Goal: Task Accomplishment & Management: Use online tool/utility

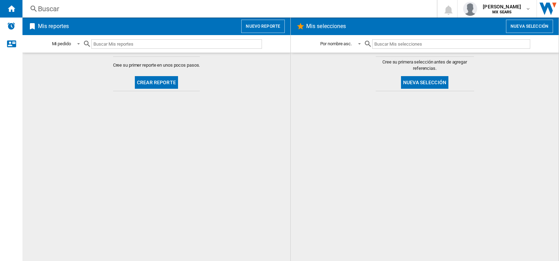
click at [174, 83] on button "Crear reporte" at bounding box center [156, 82] width 43 height 13
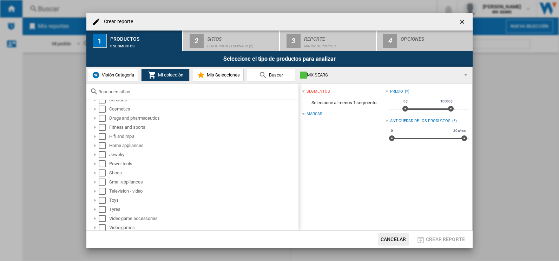
scroll to position [46, 0]
click at [93, 180] on div at bounding box center [95, 180] width 7 height 7
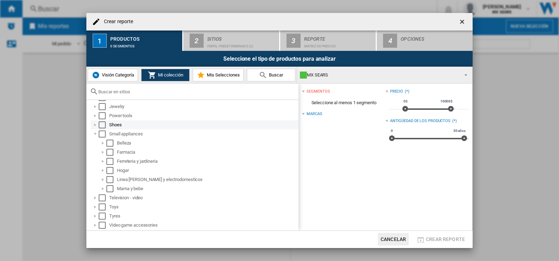
scroll to position [101, 0]
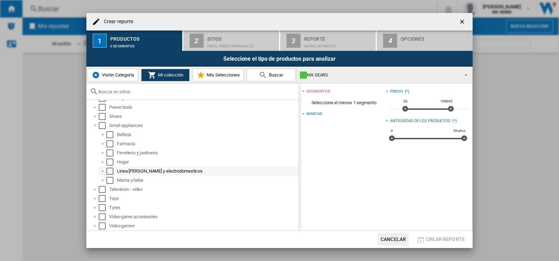
click at [101, 170] on div at bounding box center [102, 171] width 7 height 7
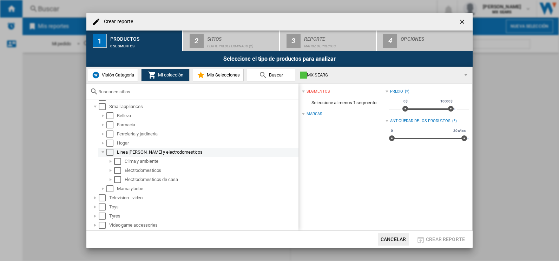
scroll to position [128, 0]
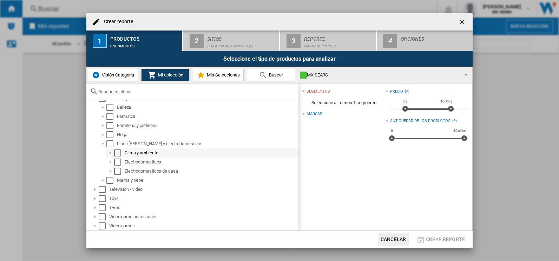
click at [116, 153] on div "Select" at bounding box center [117, 152] width 7 height 7
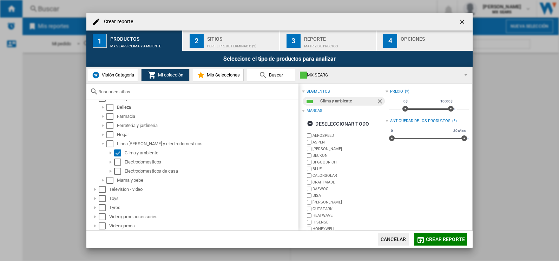
click at [215, 48] on button "2 Sitios Perfil predeterminado (2)" at bounding box center [231, 41] width 96 height 20
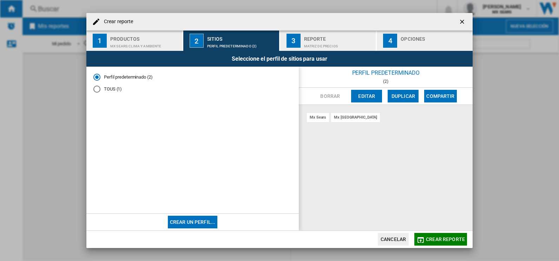
click at [438, 247] on md-dialog-actions "Cancelar Crear reporte" at bounding box center [279, 240] width 386 height 18
click at [435, 239] on span "Crear reporte" at bounding box center [445, 240] width 39 height 6
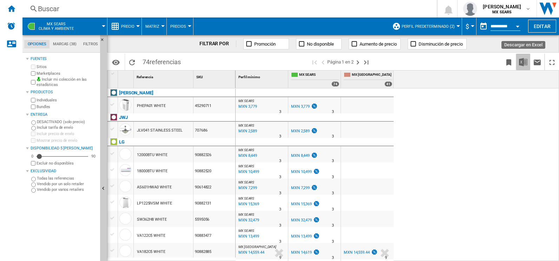
click at [521, 58] on img "Descargar en Excel" at bounding box center [523, 62] width 8 height 8
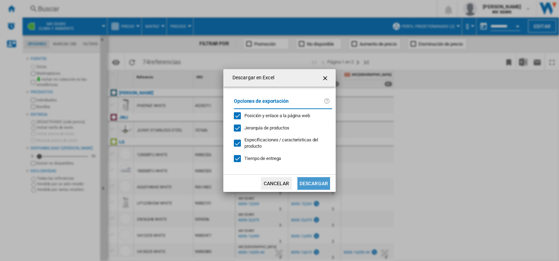
click at [317, 186] on button "Descargar" at bounding box center [313, 183] width 33 height 13
